Goal: Find specific page/section: Find specific page/section

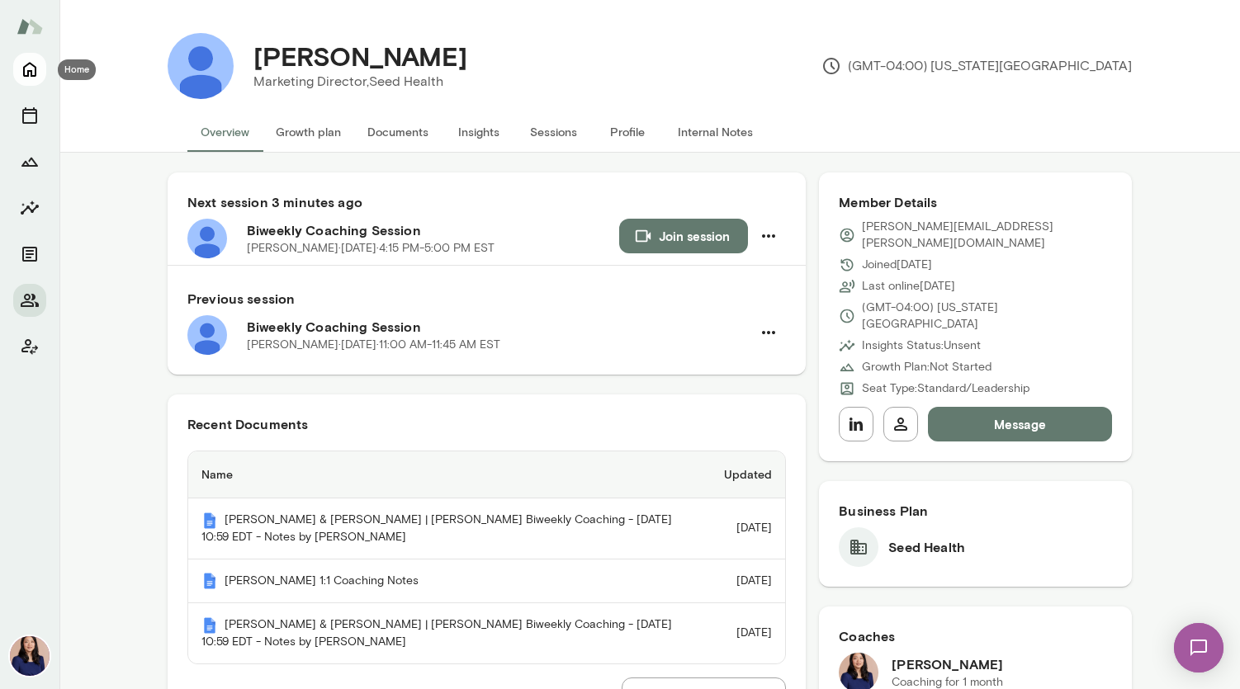
click at [33, 83] on button "Home" at bounding box center [29, 69] width 33 height 33
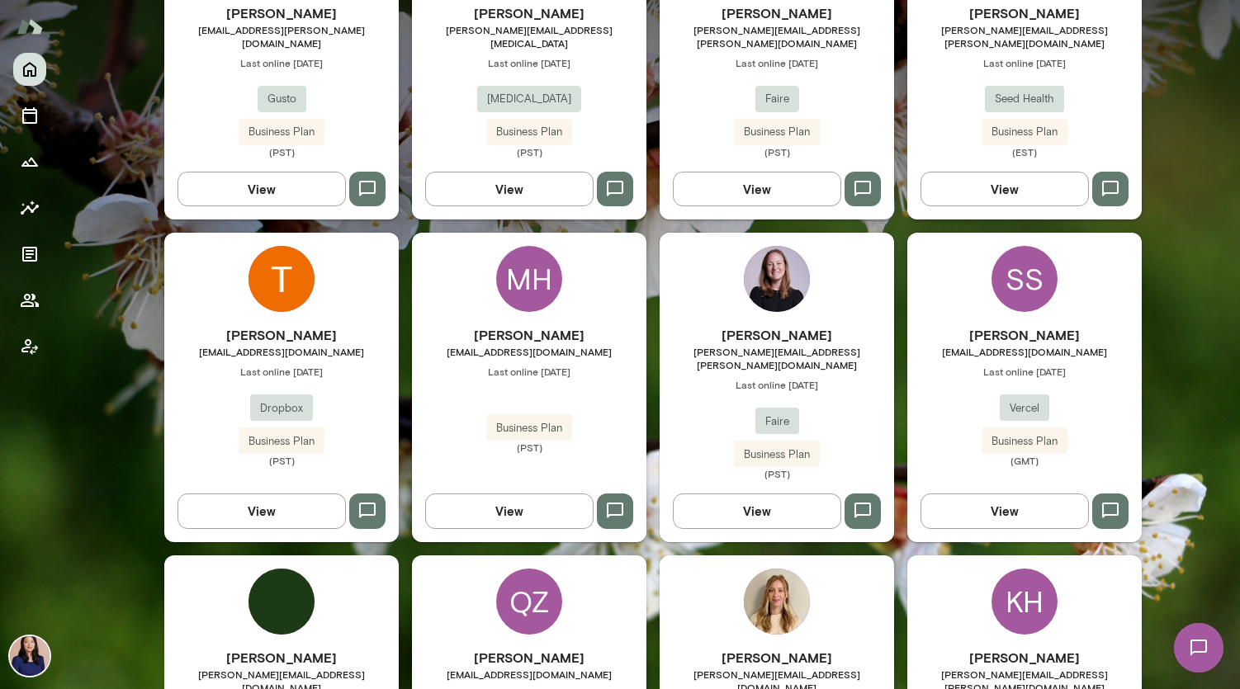
scroll to position [602, 0]
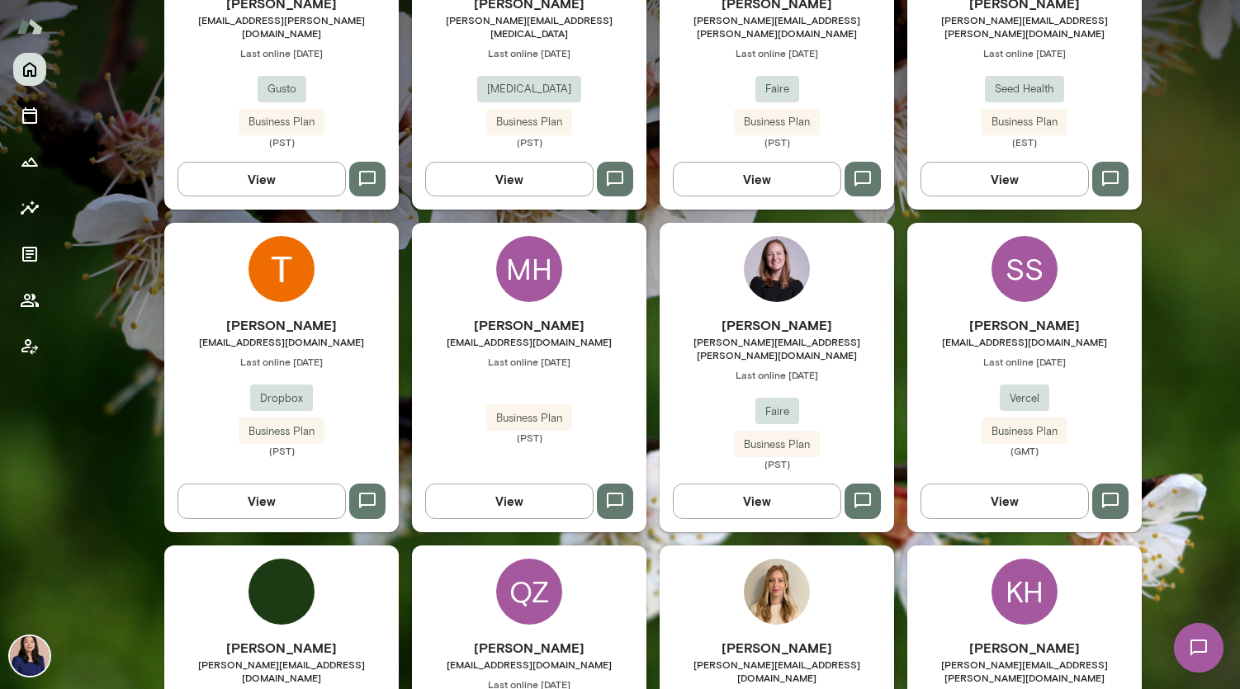
click at [282, 580] on img at bounding box center [282, 592] width 66 height 66
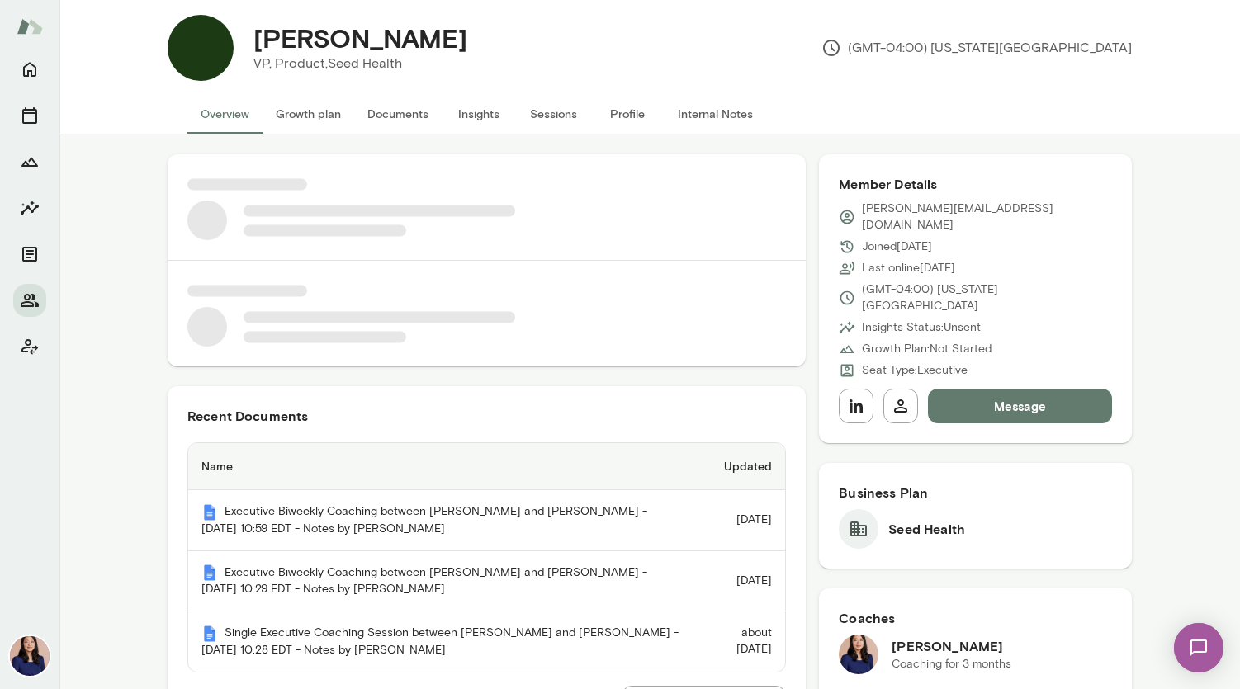
scroll to position [19, 0]
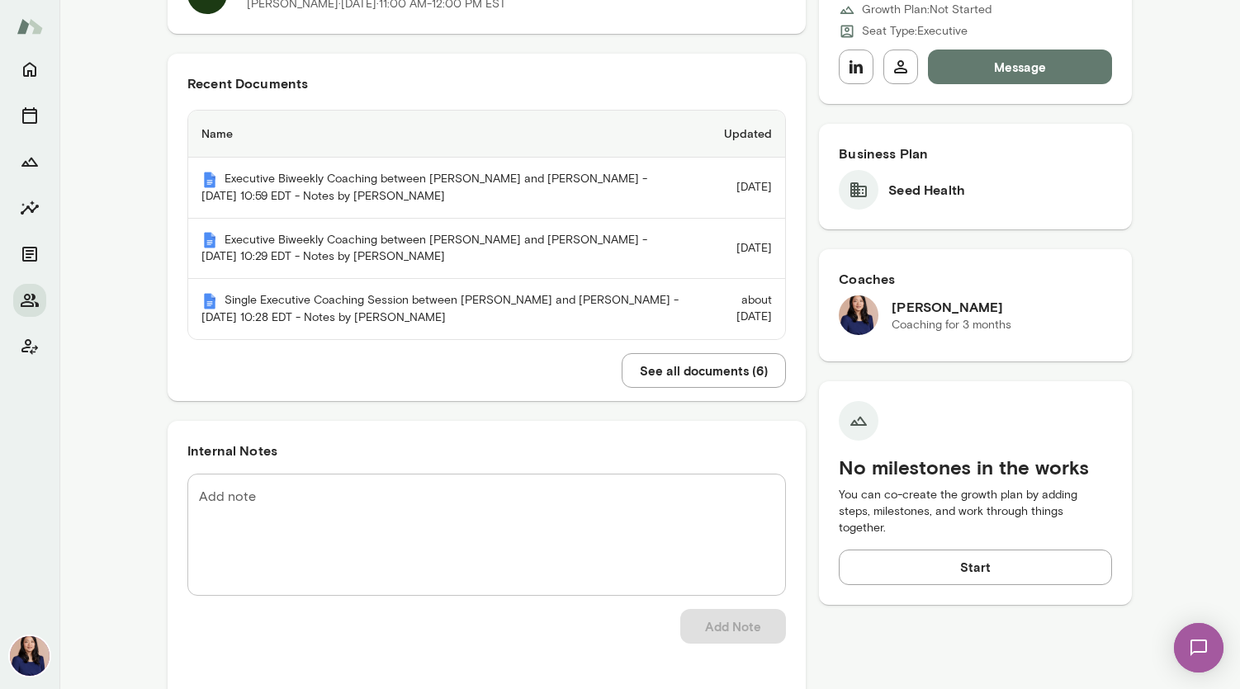
click at [720, 366] on button "See all documents ( 6 )" at bounding box center [704, 370] width 164 height 35
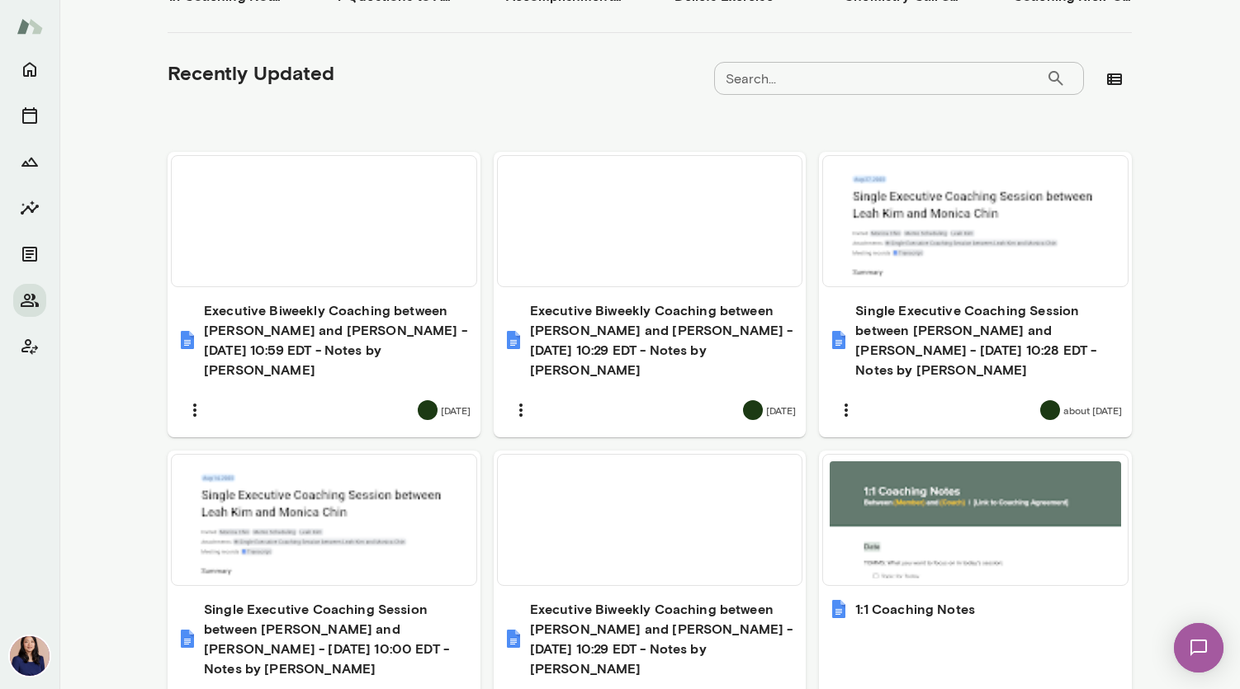
scroll to position [572, 0]
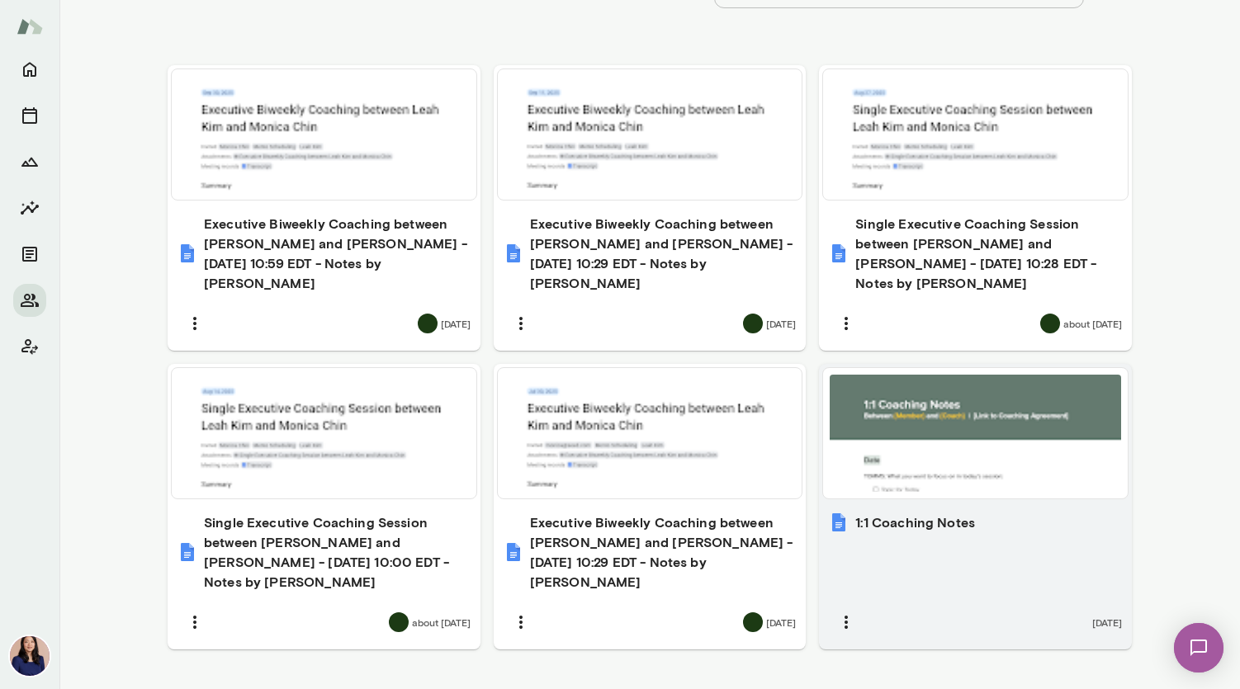
click at [909, 377] on div at bounding box center [975, 433] width 291 height 117
